Goal: Check status

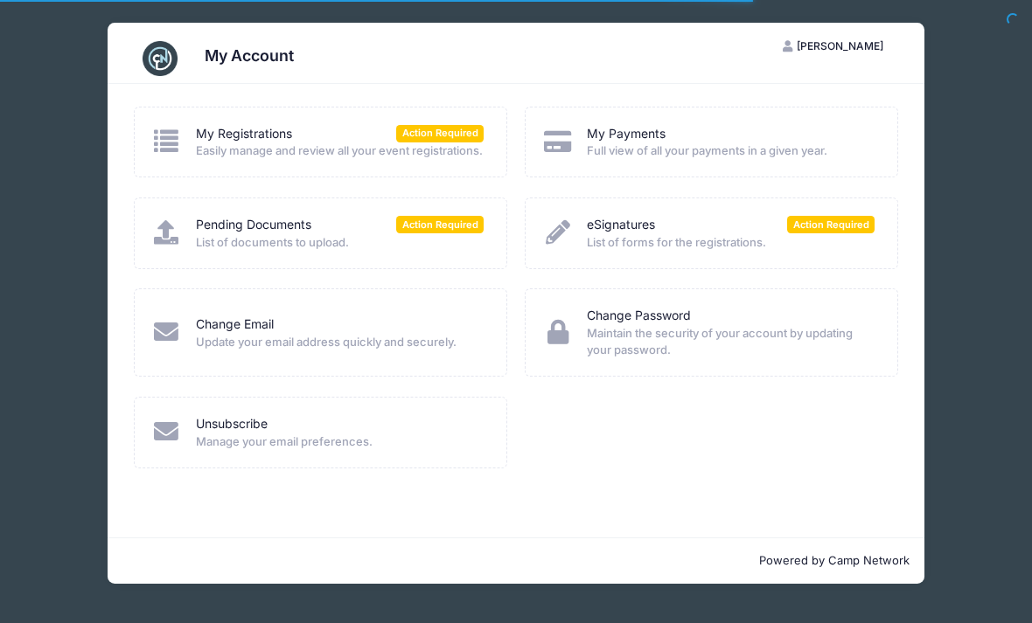
click at [344, 252] on span "List of documents to upload." at bounding box center [340, 242] width 288 height 17
click at [456, 226] on div "Pending Documents Action Required List of documents to upload." at bounding box center [321, 233] width 374 height 71
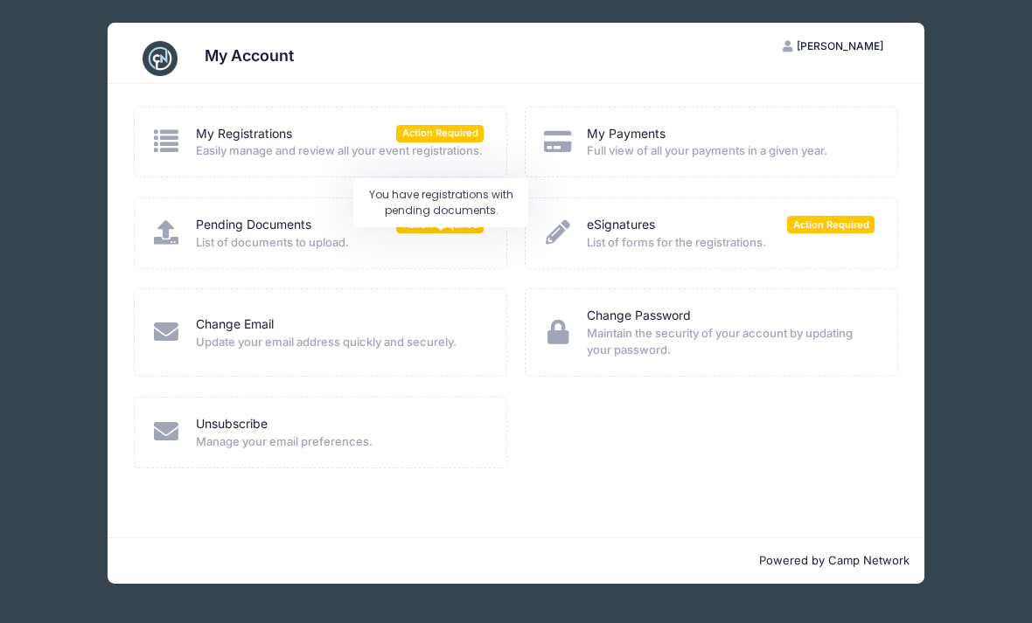
click at [421, 233] on span "Action Required" at bounding box center [439, 224] width 87 height 17
click at [290, 234] on link "Pending Documents" at bounding box center [253, 225] width 115 height 18
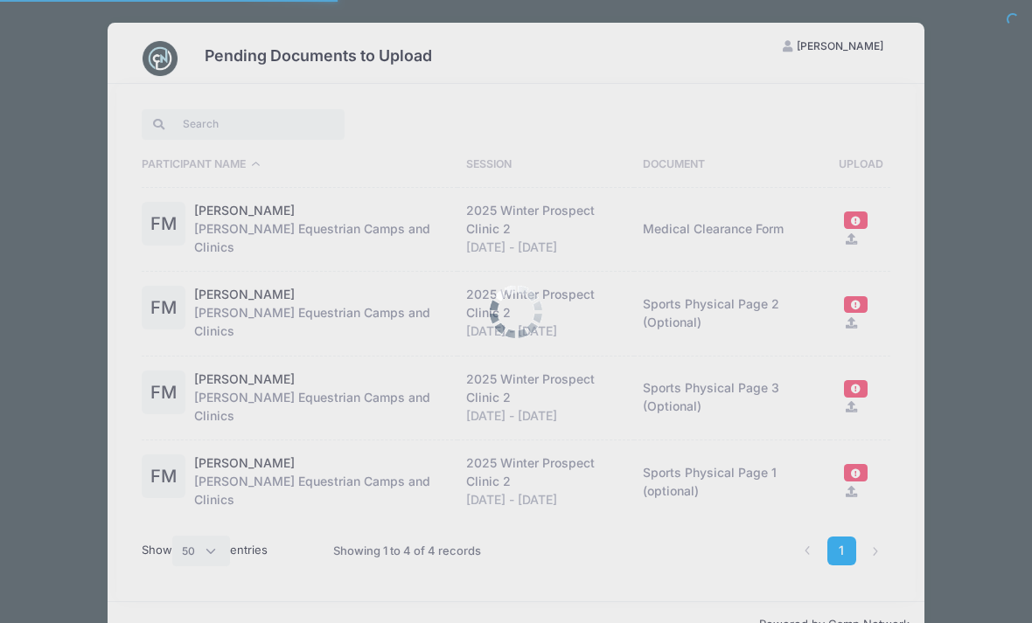
select select "50"
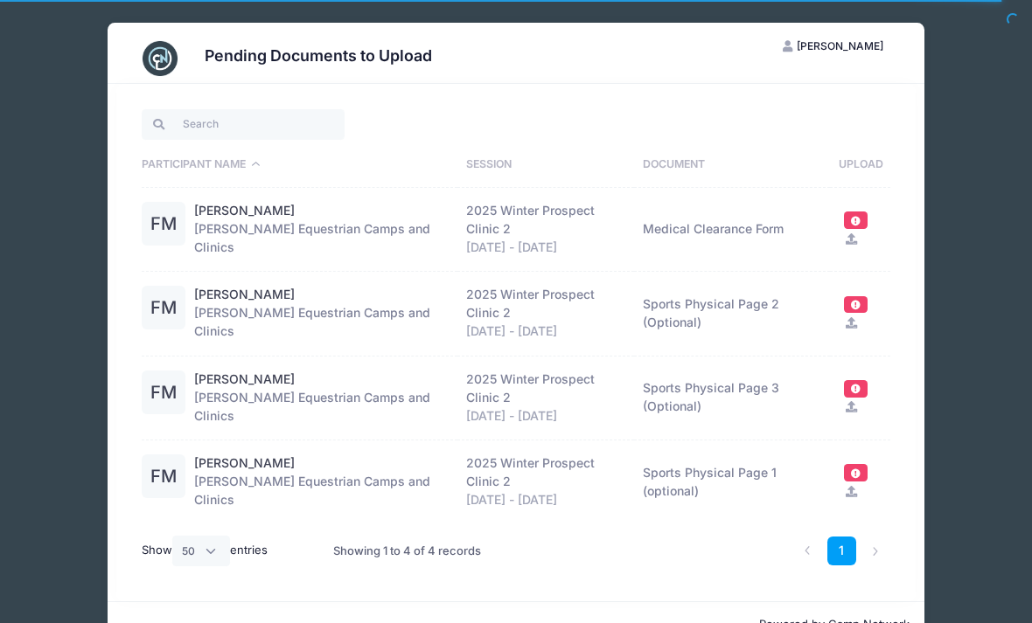
click at [881, 544] on li at bounding box center [875, 551] width 29 height 29
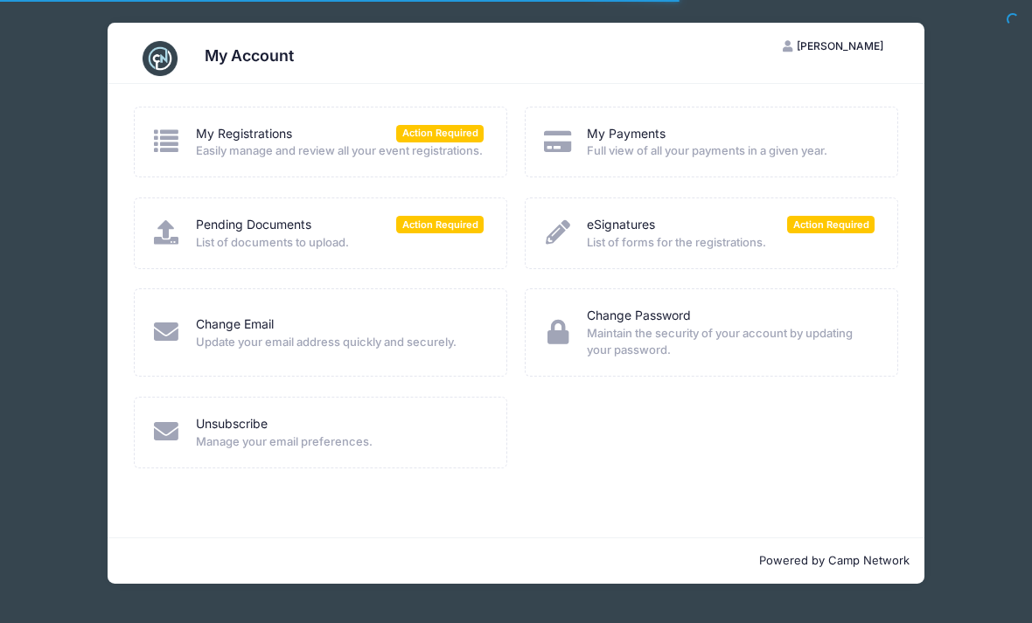
click at [714, 234] on div "eSignatures Action Required" at bounding box center [731, 225] width 288 height 18
click at [622, 234] on link "eSignatures" at bounding box center [621, 225] width 68 height 18
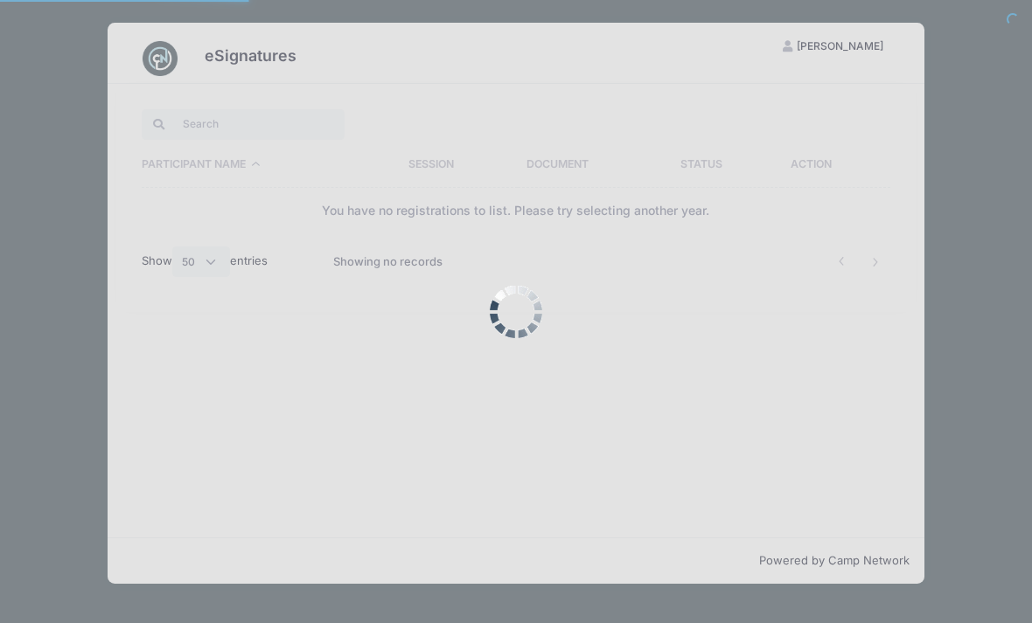
select select "50"
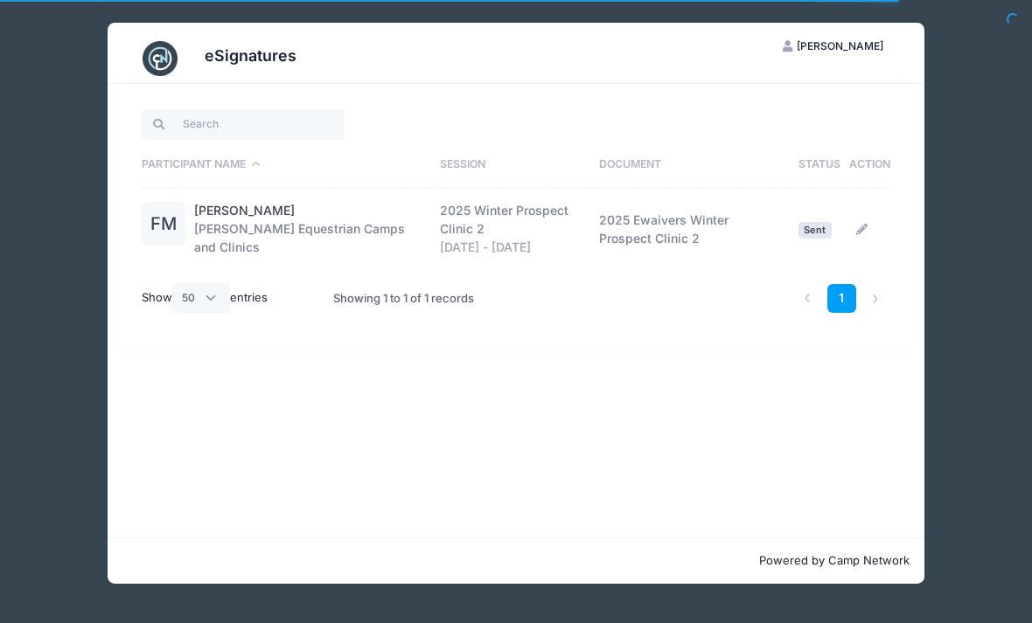
click at [635, 231] on td "2025 Ewaivers Winter Prospect Clinic 2" at bounding box center [689, 229] width 199 height 83
click at [231, 218] on link "[PERSON_NAME]" at bounding box center [244, 211] width 101 height 18
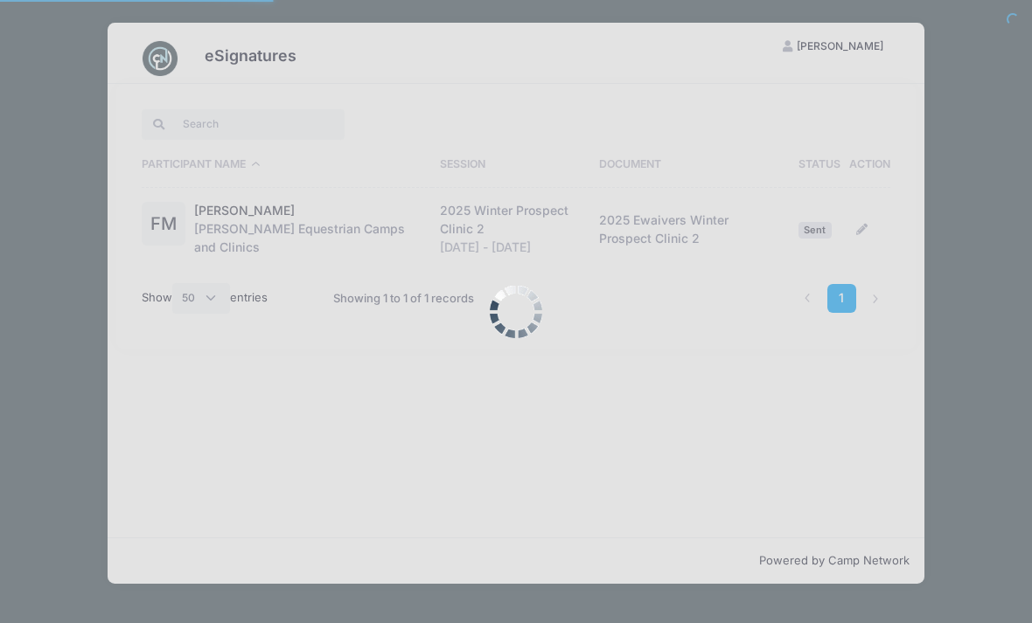
select select "50"
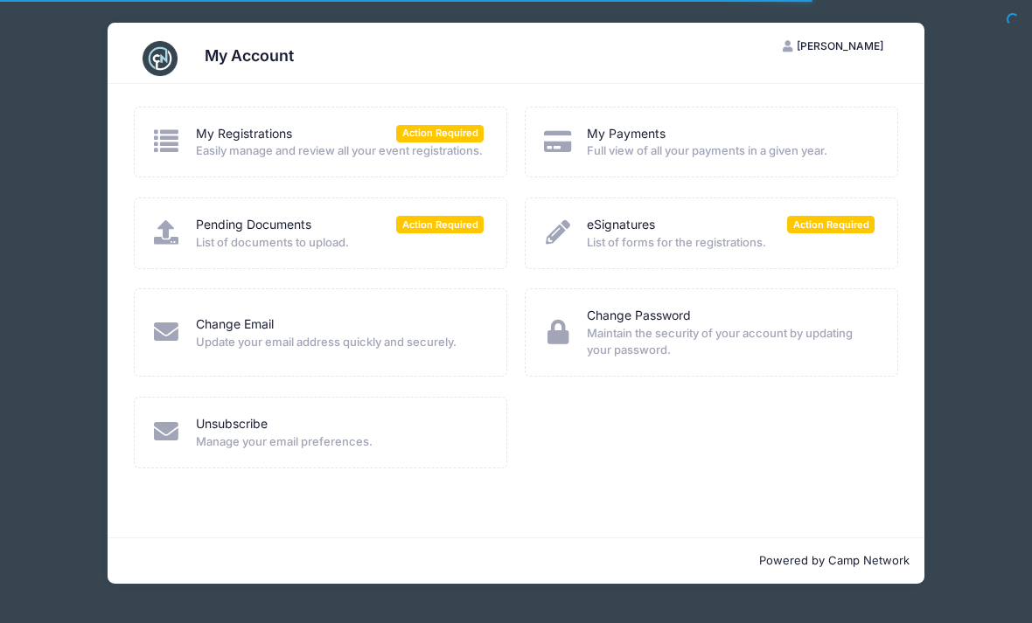
click at [226, 128] on link "My Registrations" at bounding box center [244, 134] width 96 height 18
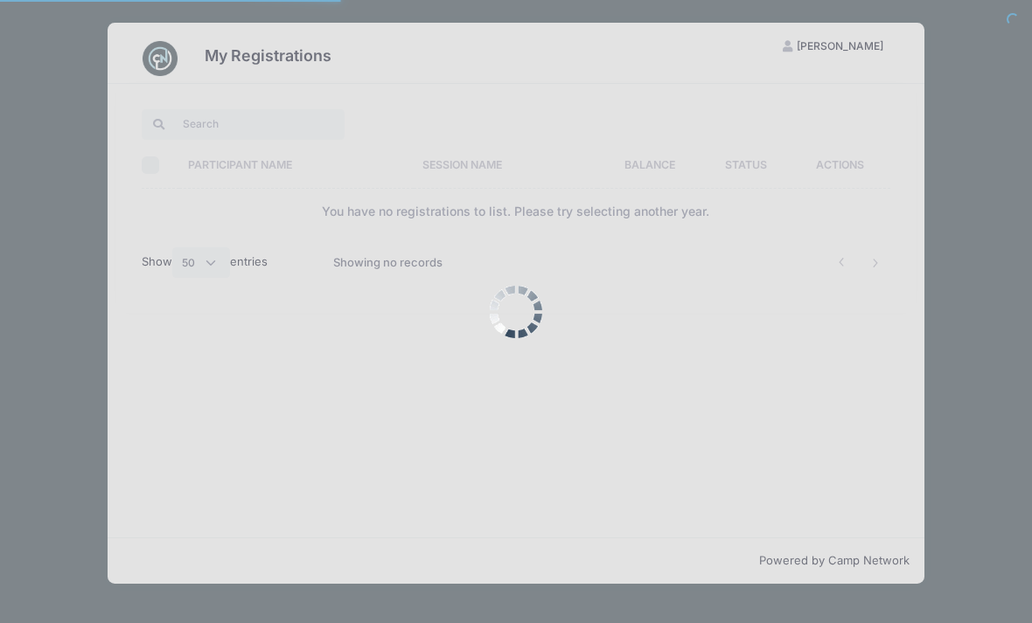
select select "50"
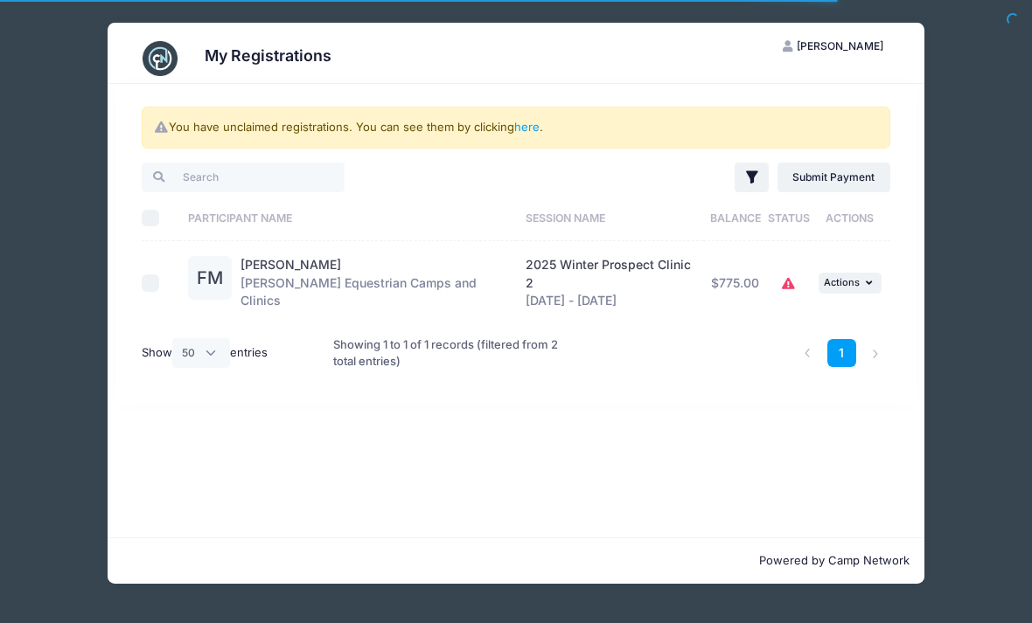
click at [727, 275] on td "$775.00" at bounding box center [736, 282] width 66 height 83
click at [863, 288] on button "... Actions" at bounding box center [849, 283] width 63 height 21
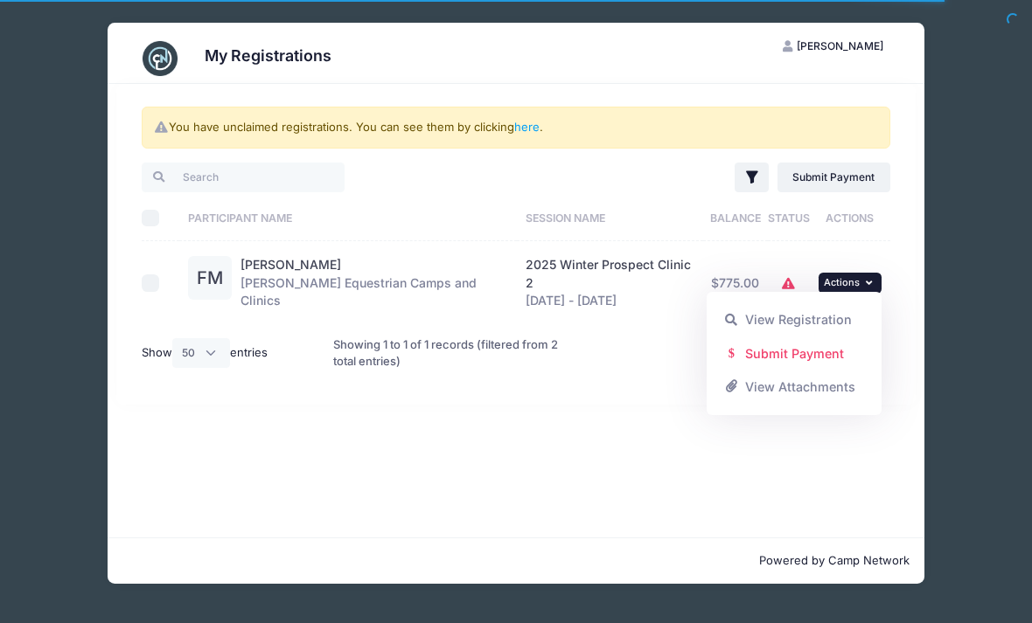
click at [678, 490] on div "You have unclaimed registrations. You can see them by clicking here . Filter Fi…" at bounding box center [516, 311] width 816 height 454
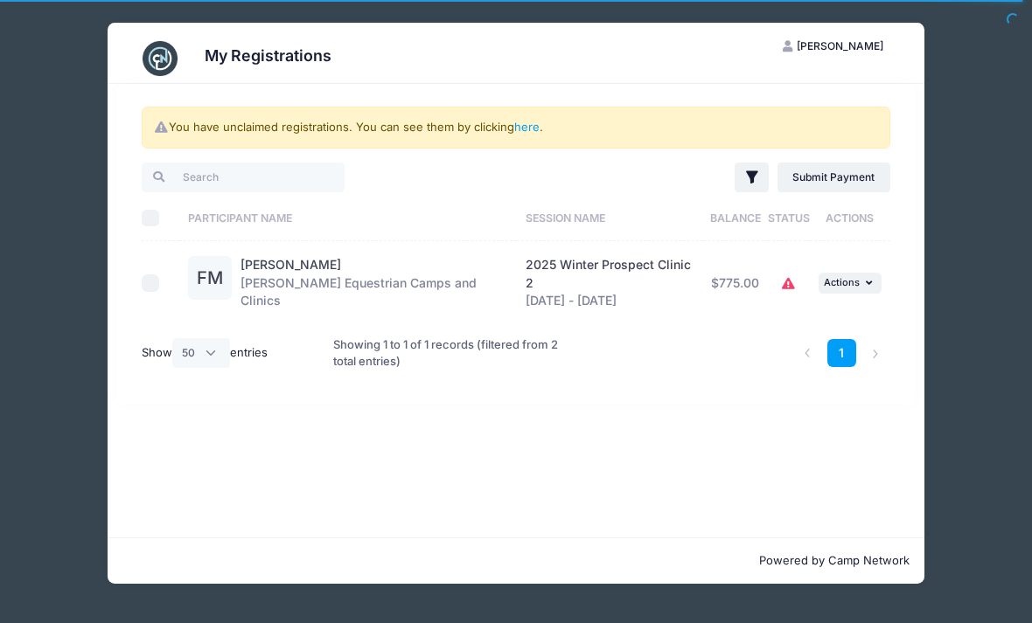
click at [136, 287] on div "Filter Filter Options Show: Current Registrations Past Registratations Pending …" at bounding box center [516, 271] width 765 height 222
click at [142, 292] on td at bounding box center [161, 282] width 38 height 83
click at [530, 125] on link "here" at bounding box center [526, 127] width 25 height 14
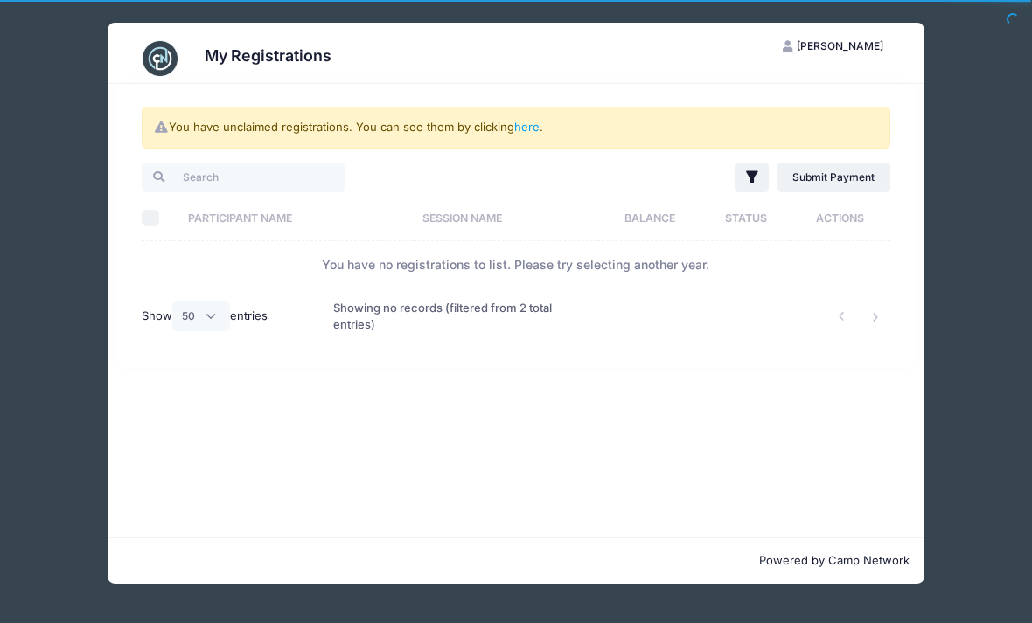
click at [518, 126] on link "here" at bounding box center [526, 127] width 25 height 14
